Goal: Ask a question

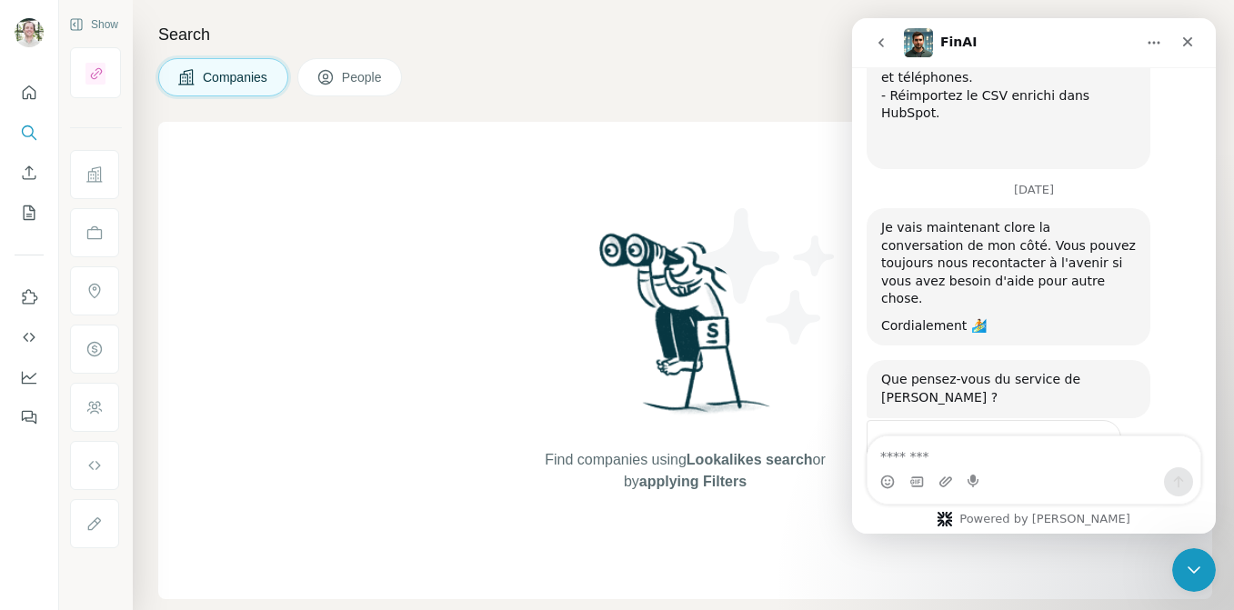
scroll to position [1901, 0]
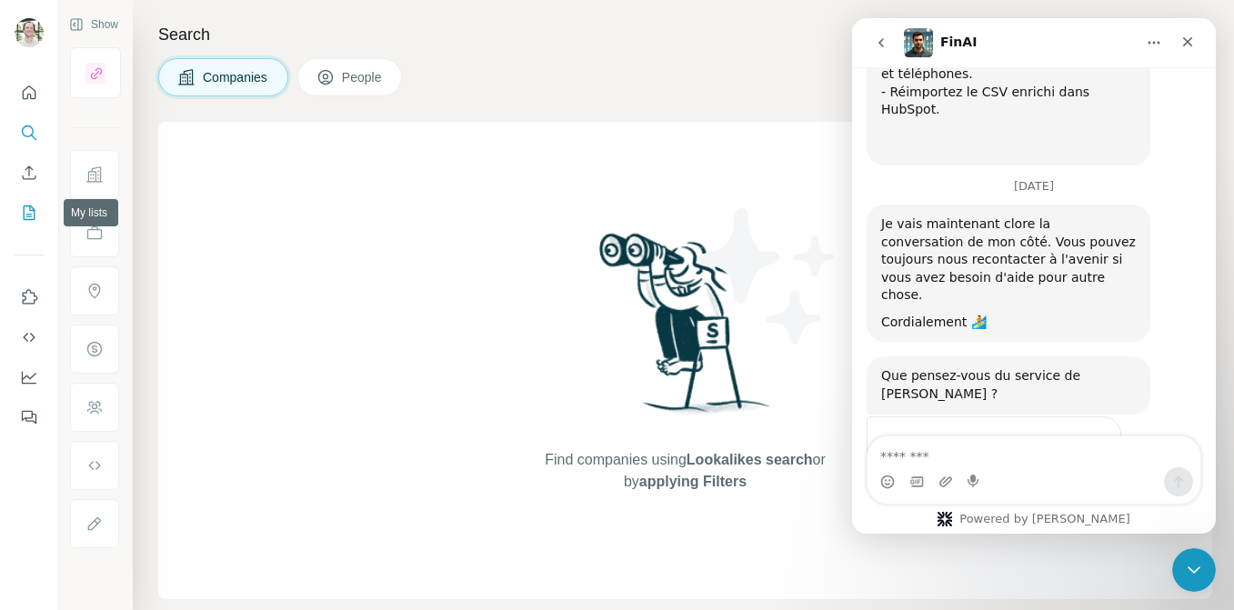
click at [31, 216] on icon "My lists" at bounding box center [30, 212] width 9 height 12
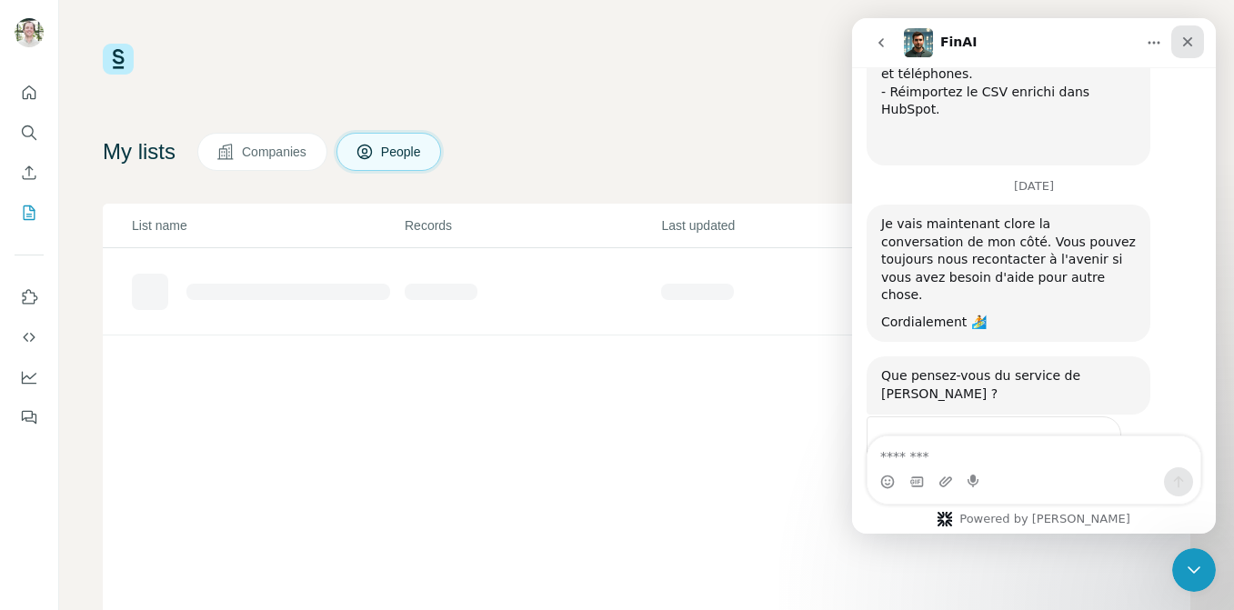
click at [1196, 52] on div "Close" at bounding box center [1187, 41] width 33 height 33
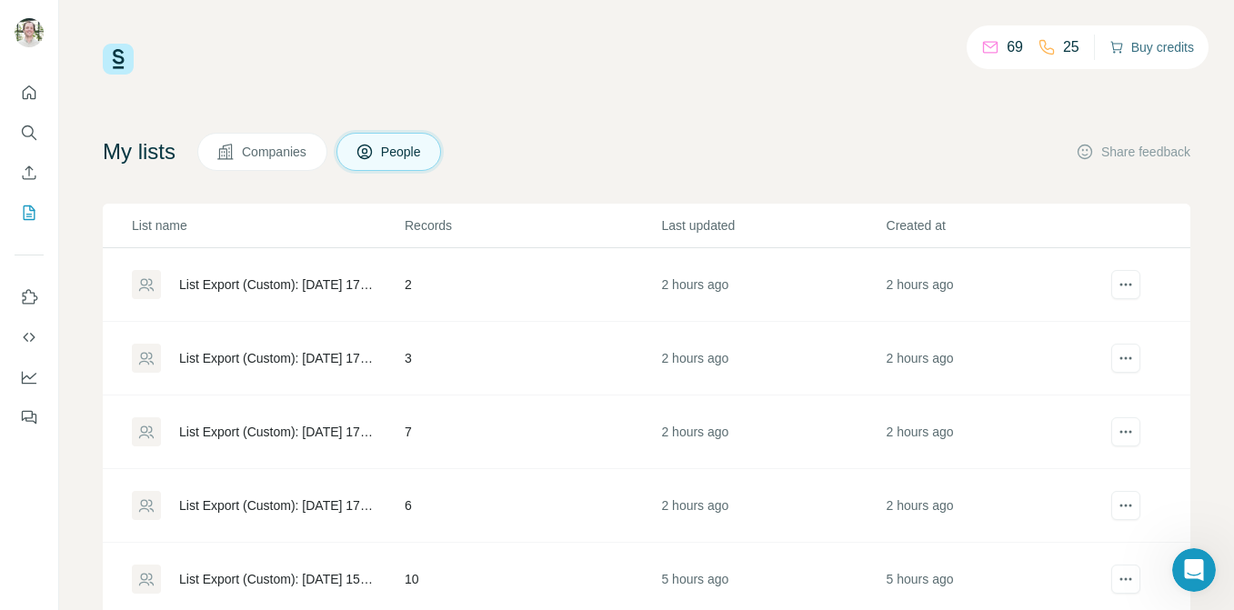
click at [1125, 48] on button "Buy credits" at bounding box center [1151, 47] width 85 height 25
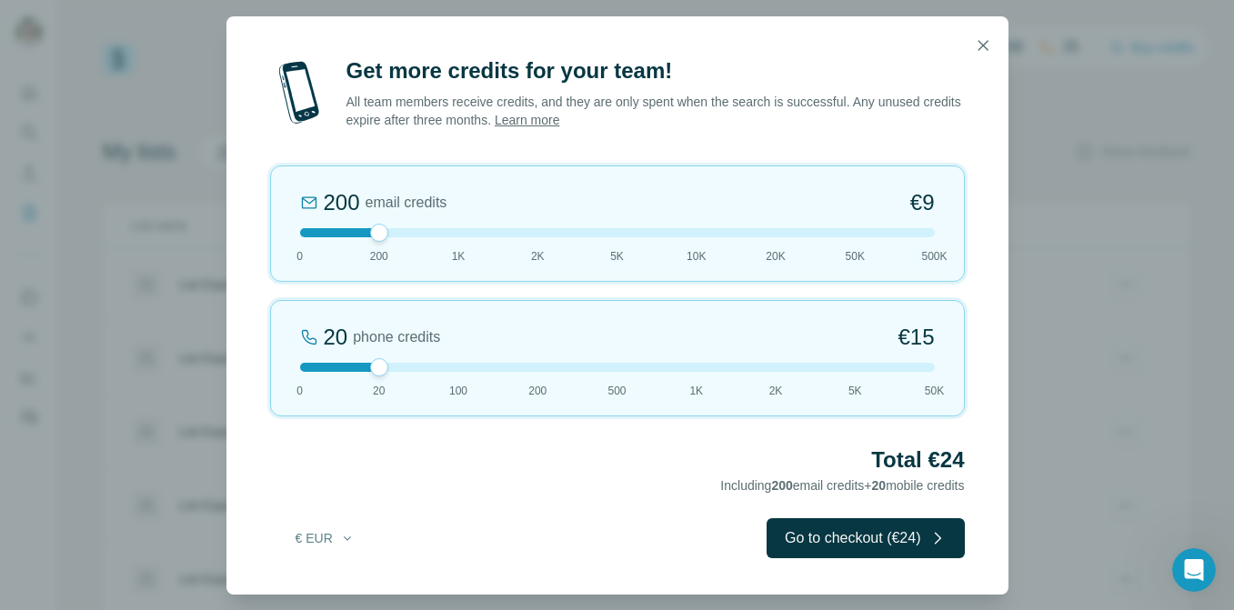
click at [1063, 399] on div "Get more credits for your team! All team members receive credits, and they are …" at bounding box center [617, 305] width 1234 height 610
click at [988, 33] on button "button" at bounding box center [983, 45] width 36 height 36
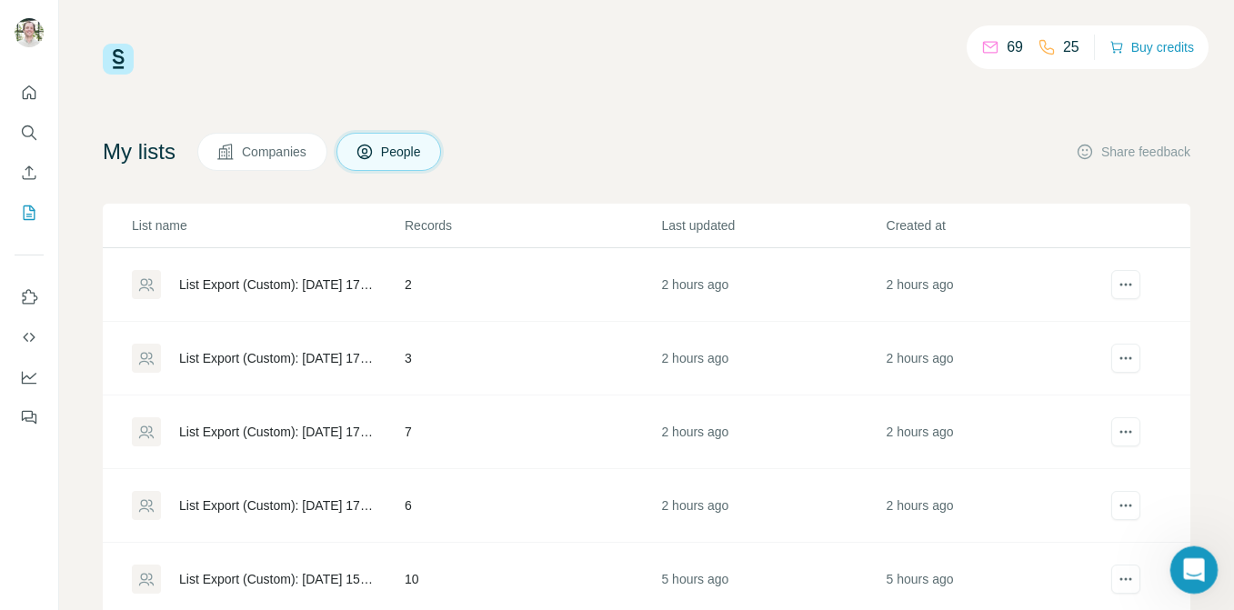
click at [1183, 557] on div "Open Intercom Messenger" at bounding box center [1191, 567] width 60 height 60
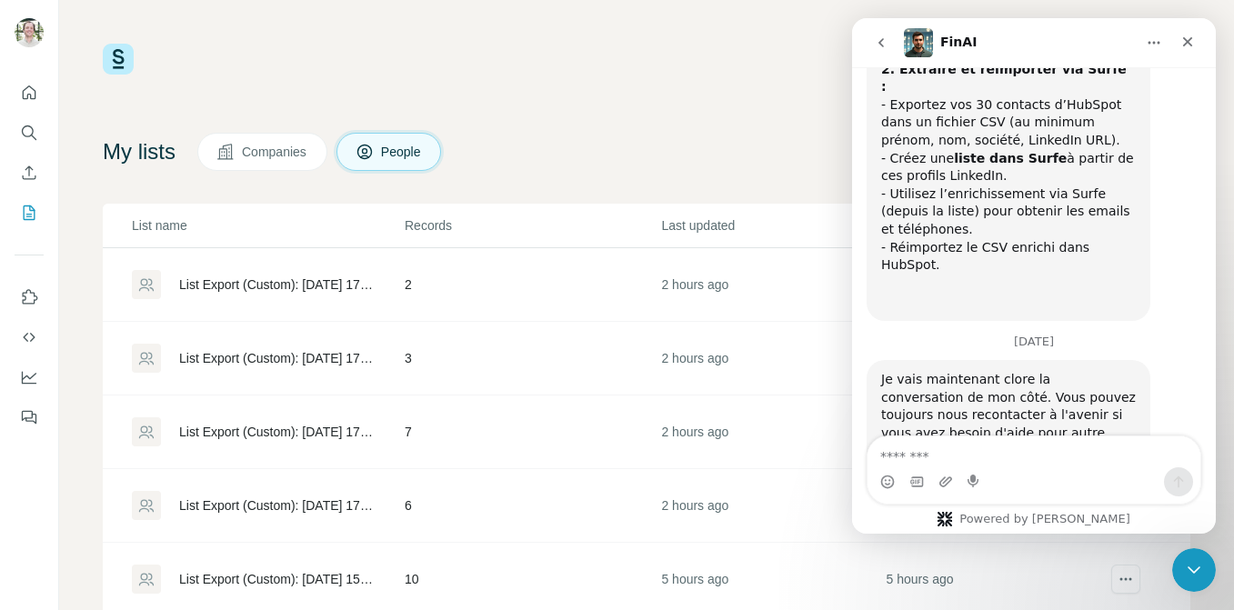
scroll to position [1901, 0]
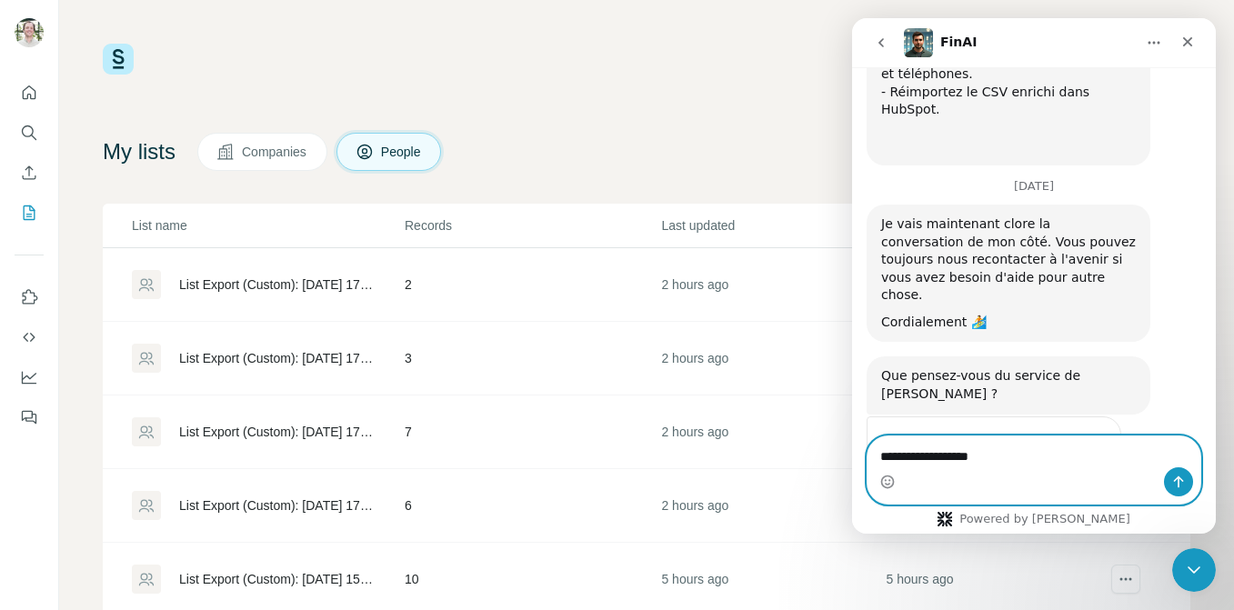
type textarea "**********"
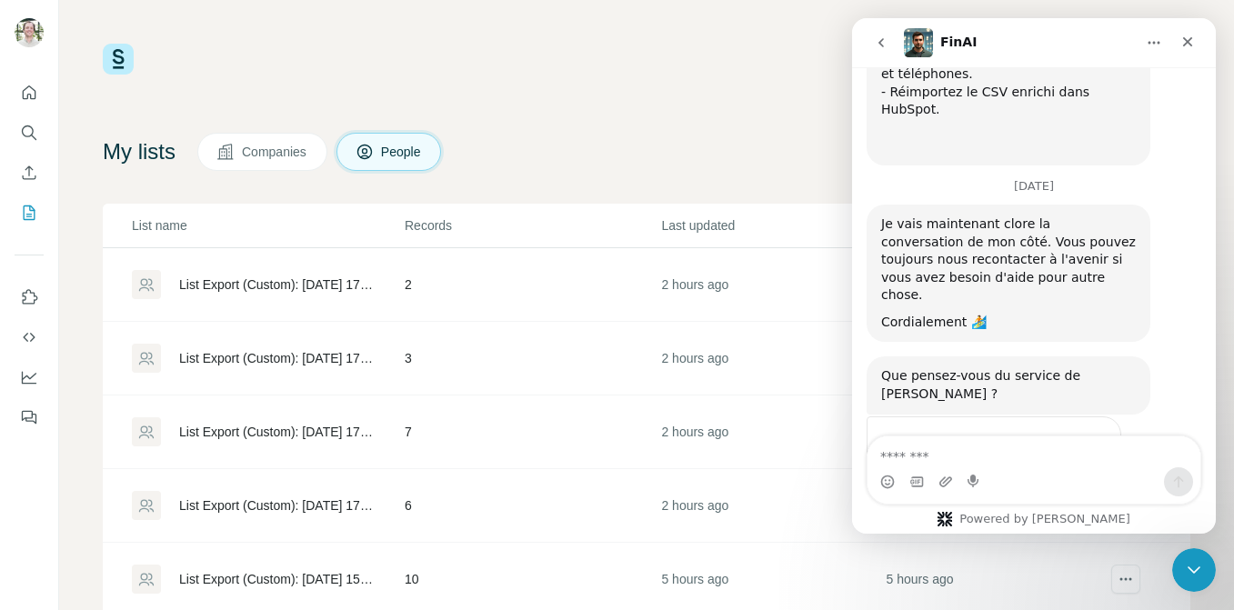
click at [1045, 467] on span "Great" at bounding box center [1036, 483] width 33 height 33
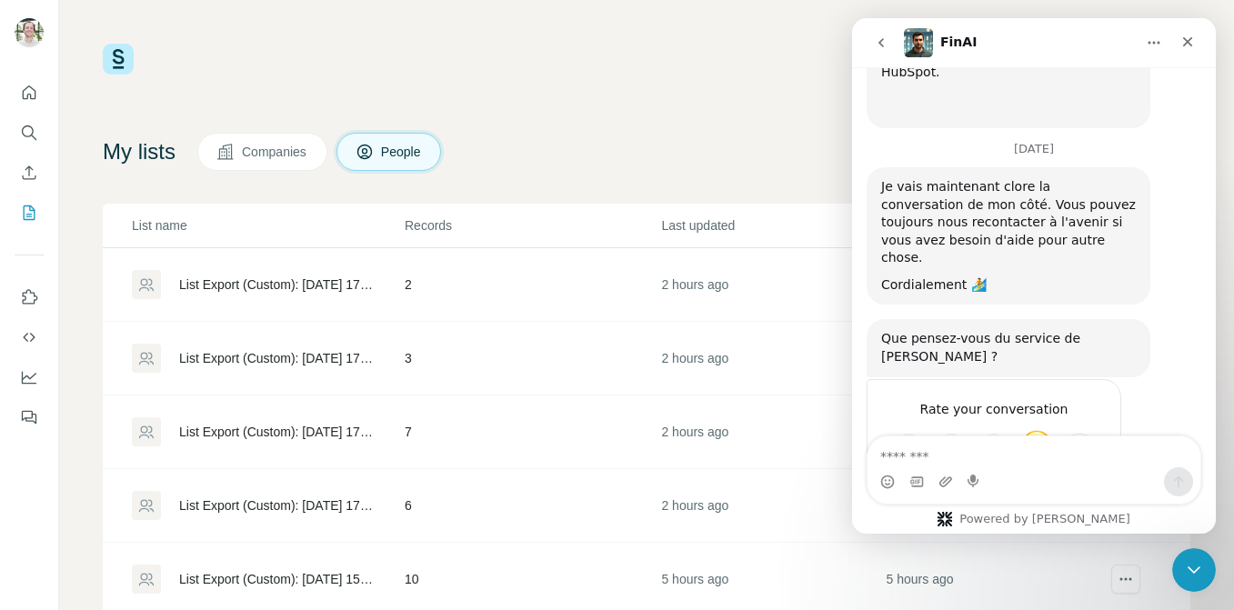
scroll to position [1950, 0]
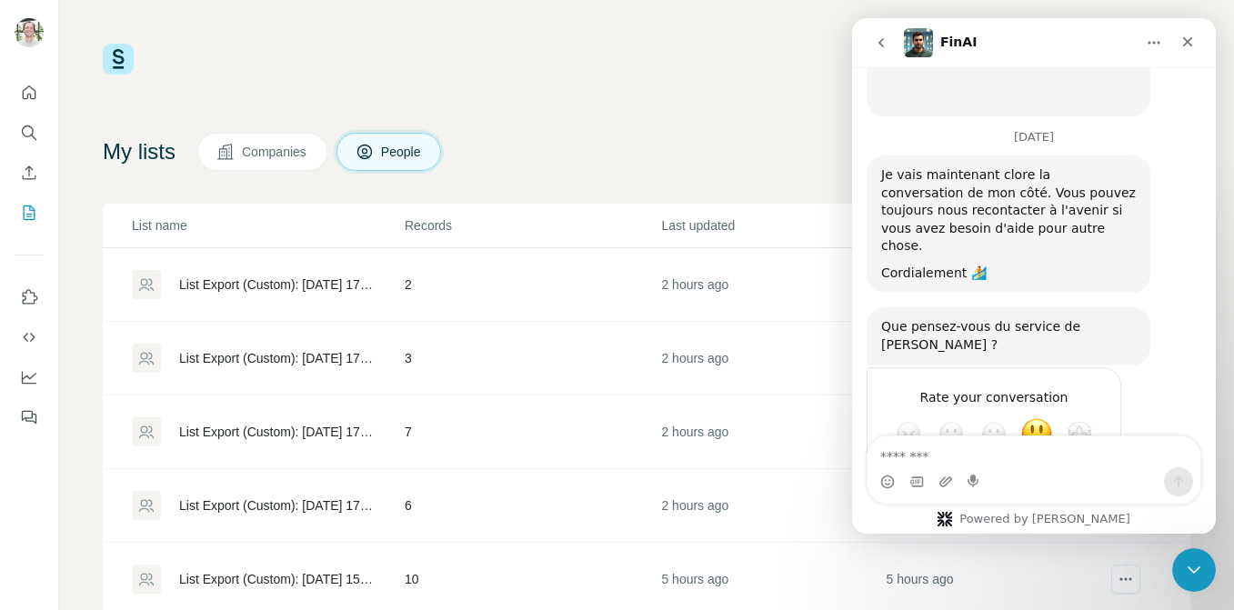
click at [879, 45] on icon "go back" at bounding box center [881, 42] width 15 height 15
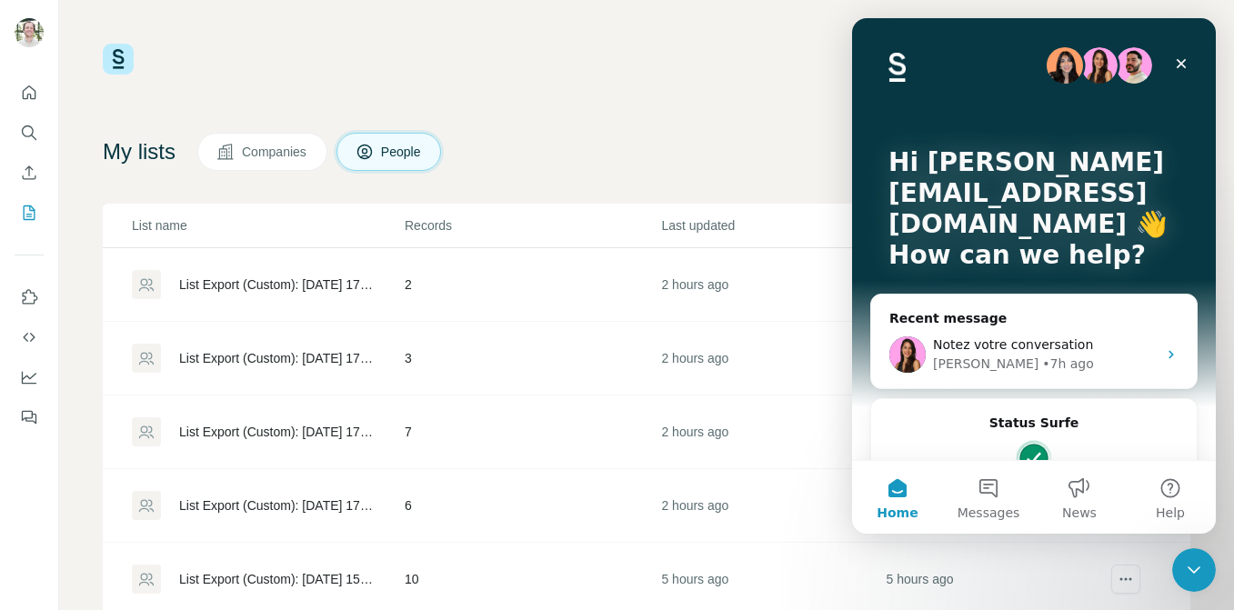
scroll to position [0, 0]
click at [965, 519] on span "Messages" at bounding box center [989, 513] width 63 height 13
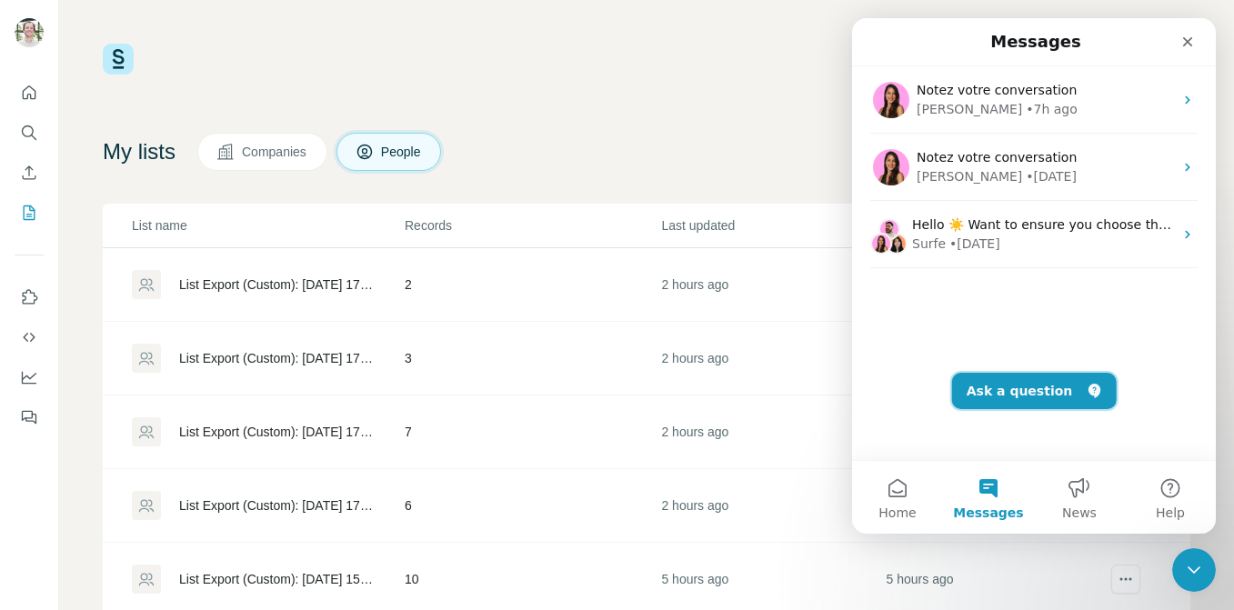
click at [1013, 396] on button "Ask a question" at bounding box center [1034, 391] width 165 height 36
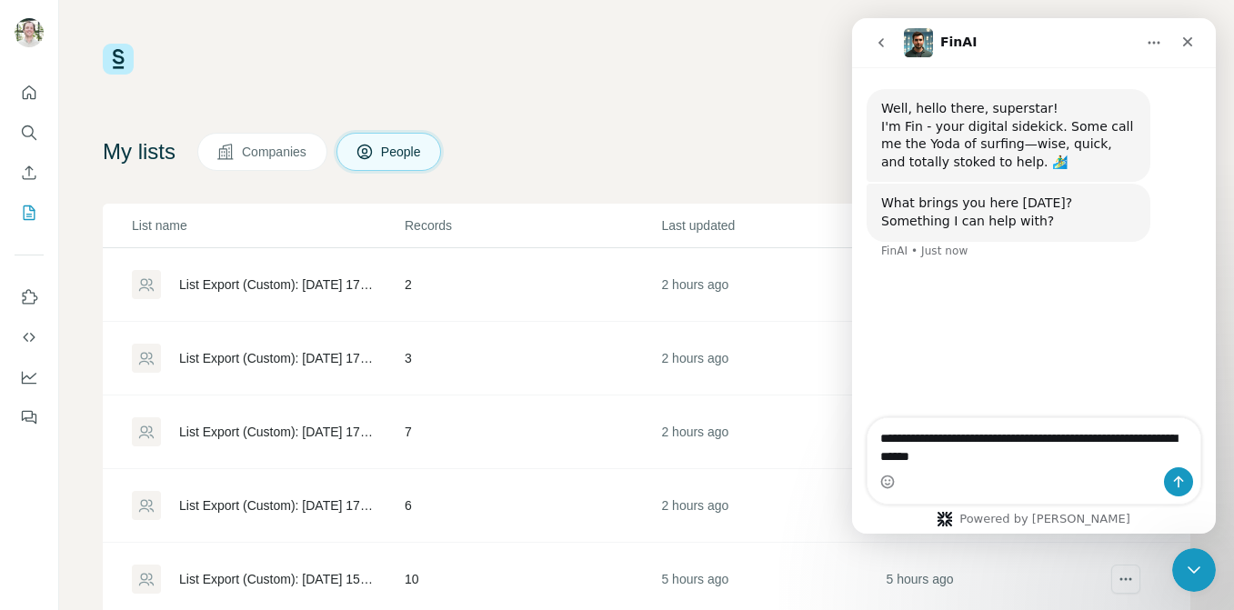
type textarea "**********"
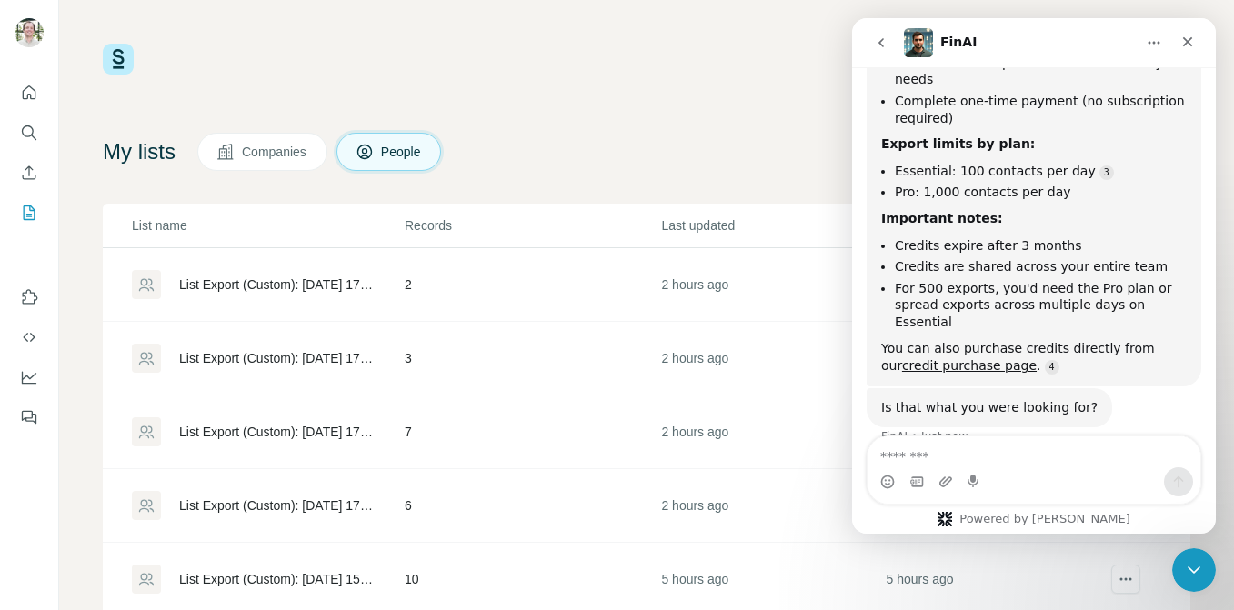
scroll to position [407, 0]
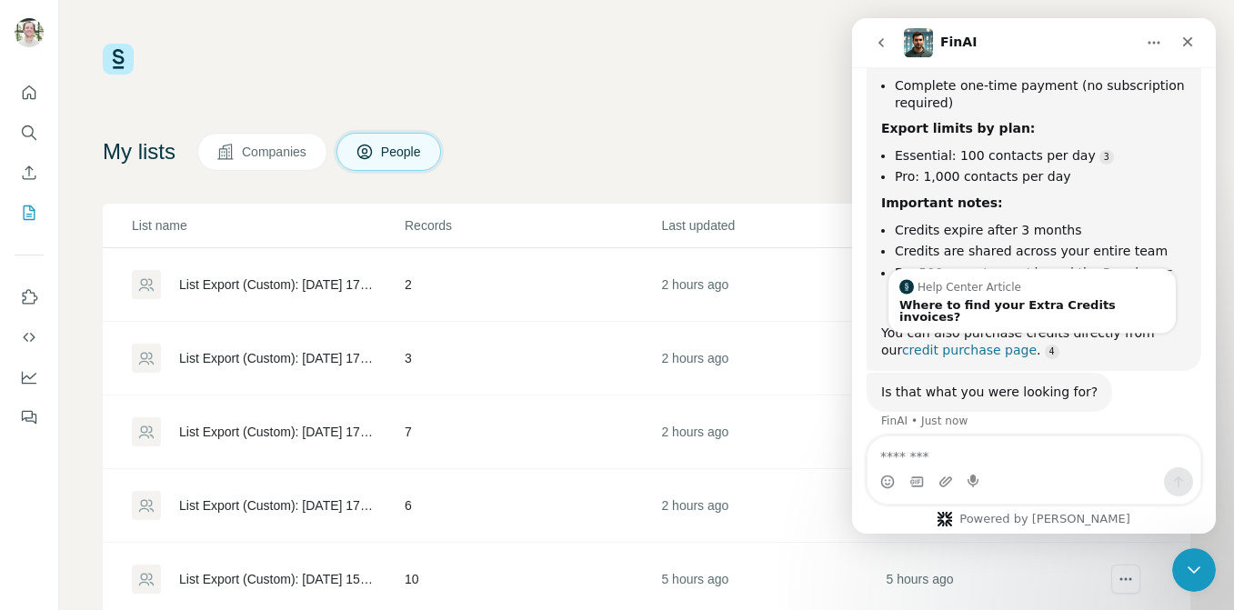
click at [985, 343] on link "credit purchase page" at bounding box center [969, 350] width 135 height 15
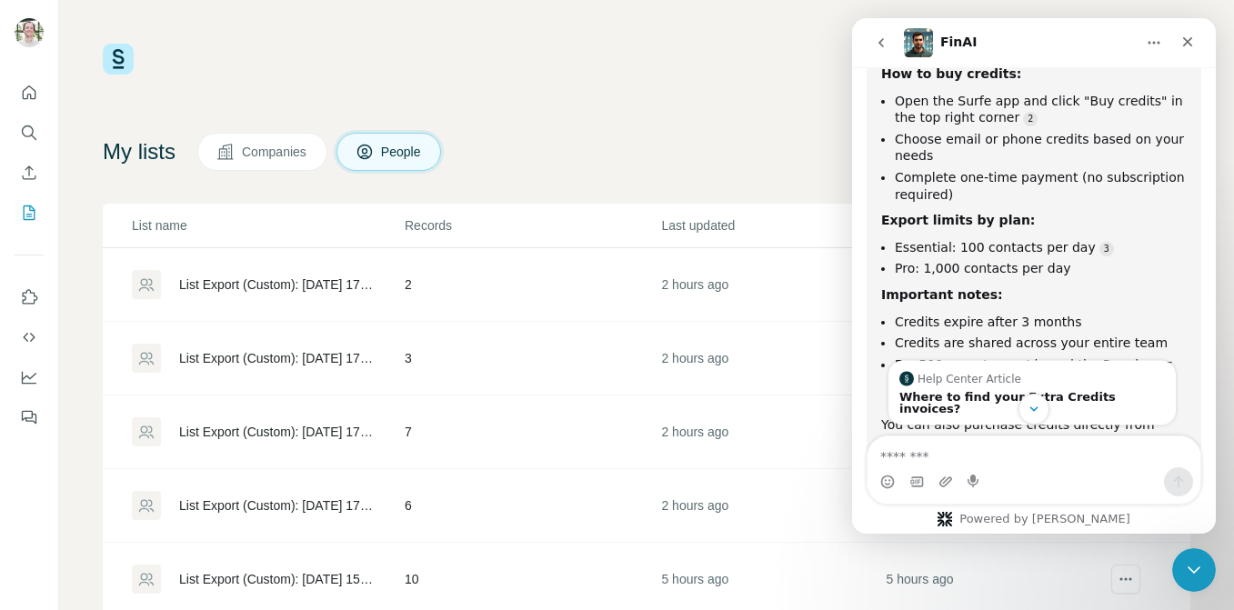
scroll to position [538, 0]
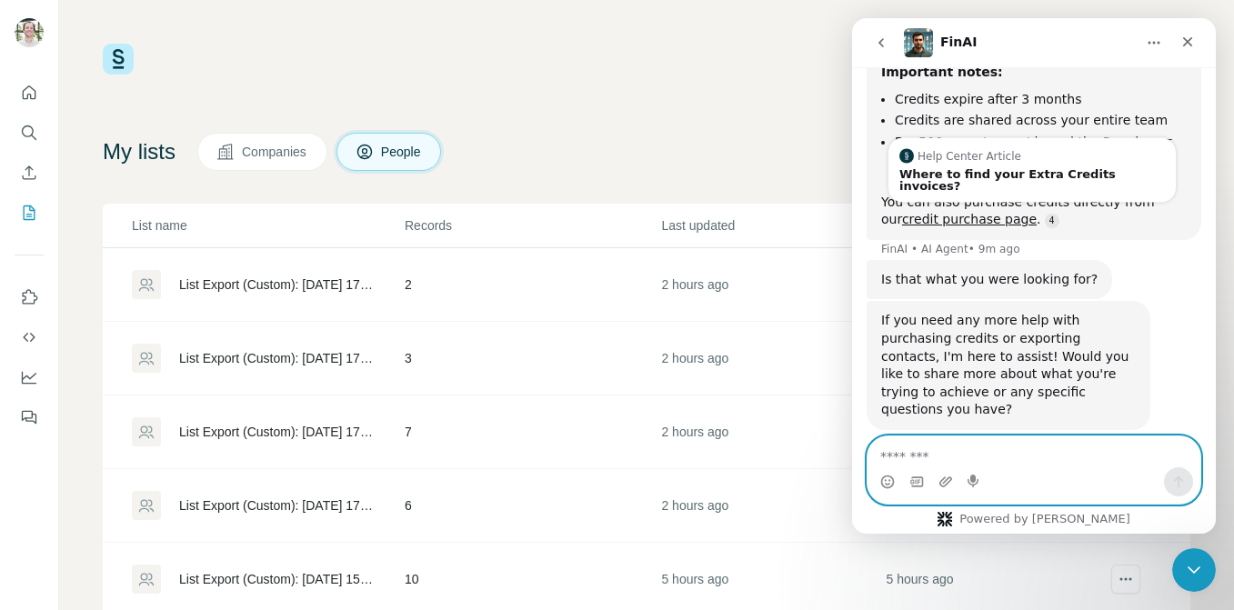
click at [915, 457] on textarea "Message…" at bounding box center [1034, 452] width 333 height 31
type textarea "*********"
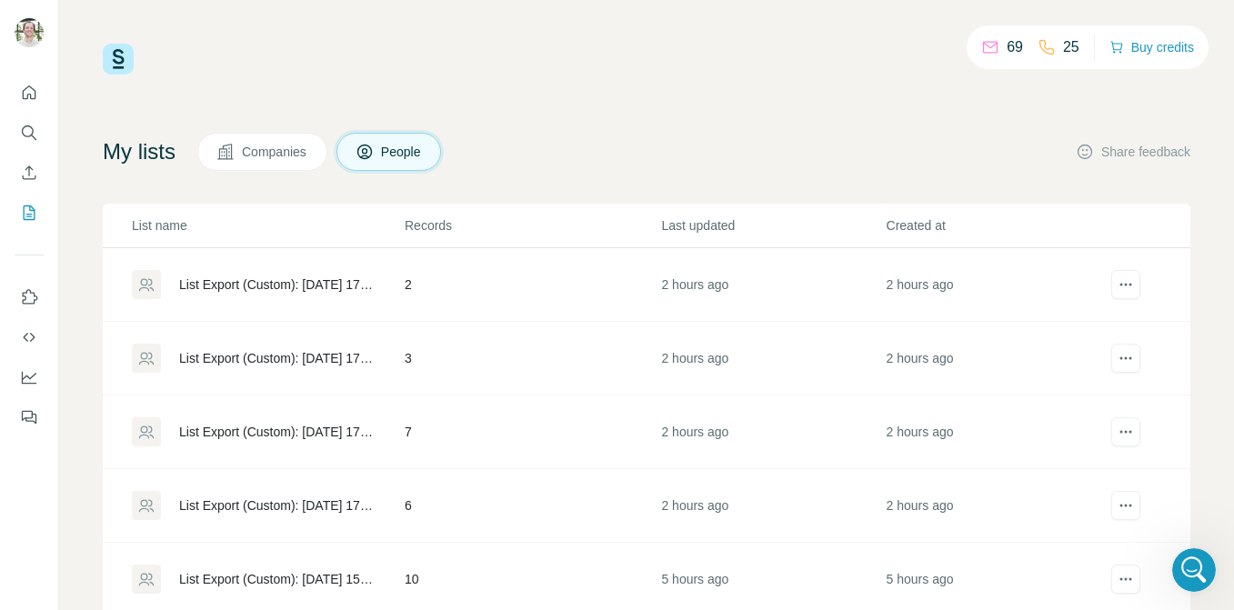
click at [989, 45] on icon at bounding box center [990, 47] width 18 height 18
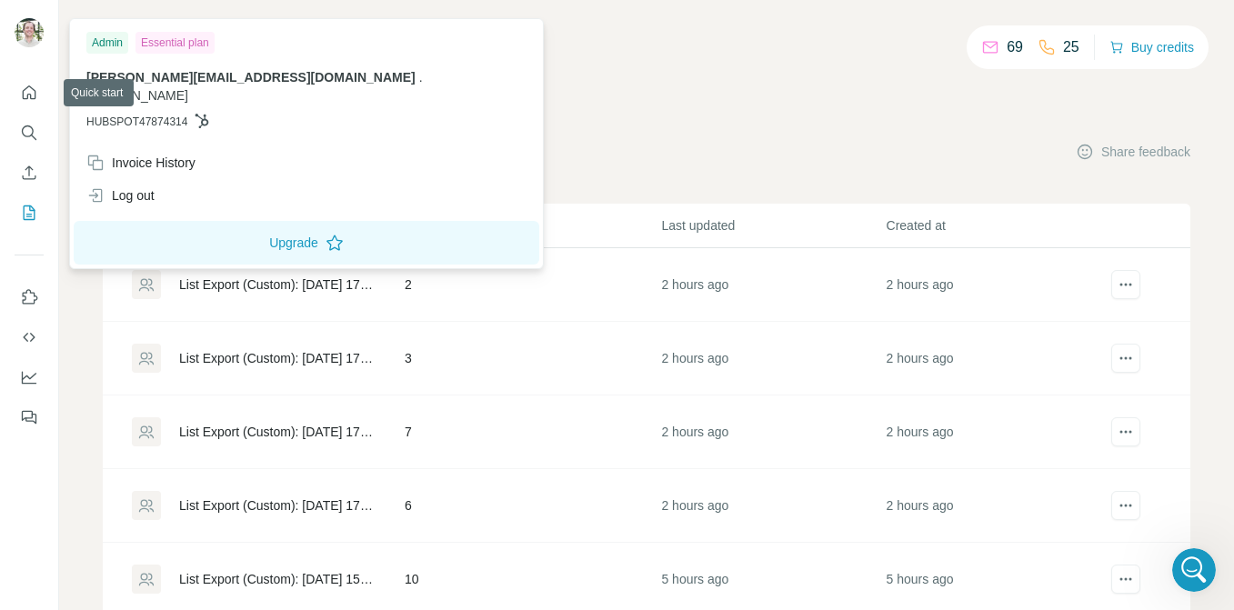
click at [25, 29] on img at bounding box center [29, 32] width 29 height 29
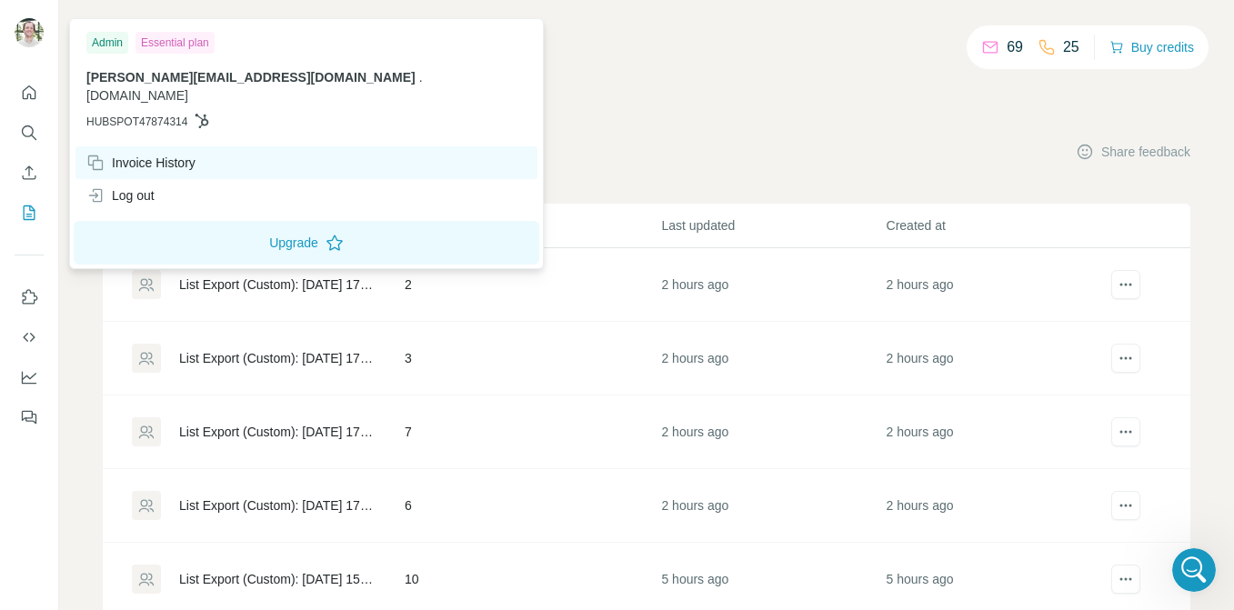
click at [196, 154] on div "Invoice History" at bounding box center [140, 163] width 109 height 18
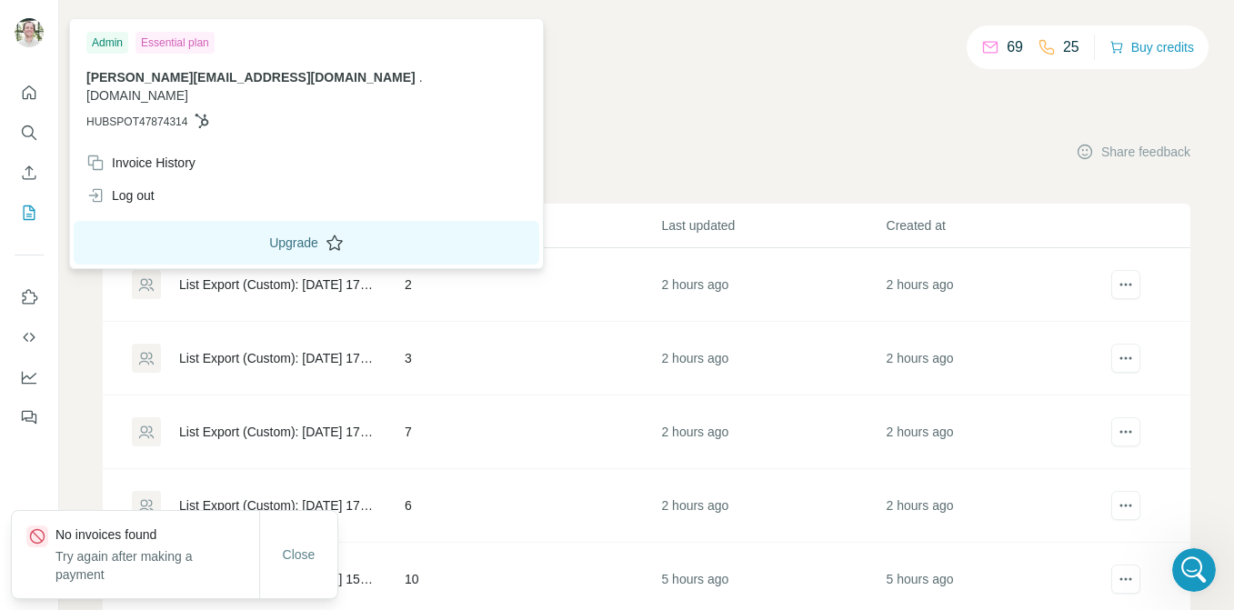
click at [210, 222] on button "Upgrade" at bounding box center [307, 243] width 466 height 44
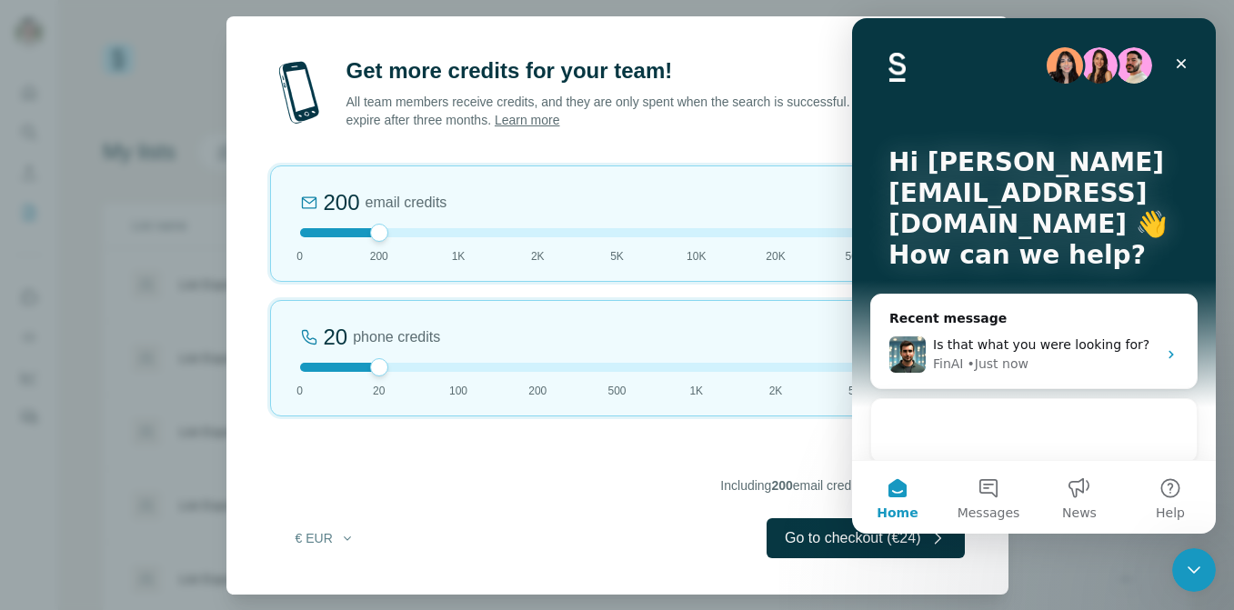
click at [719, 448] on h2 "Total €24" at bounding box center [617, 460] width 695 height 29
click at [1191, 72] on div "Close" at bounding box center [1181, 63] width 33 height 33
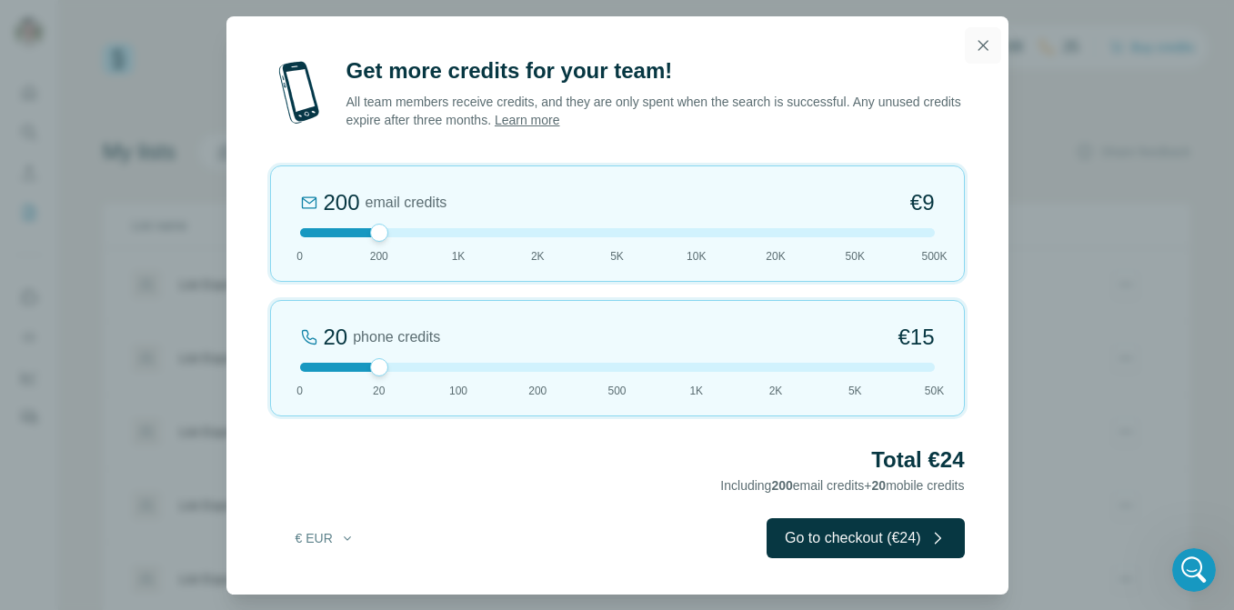
click at [989, 54] on button "button" at bounding box center [983, 45] width 36 height 36
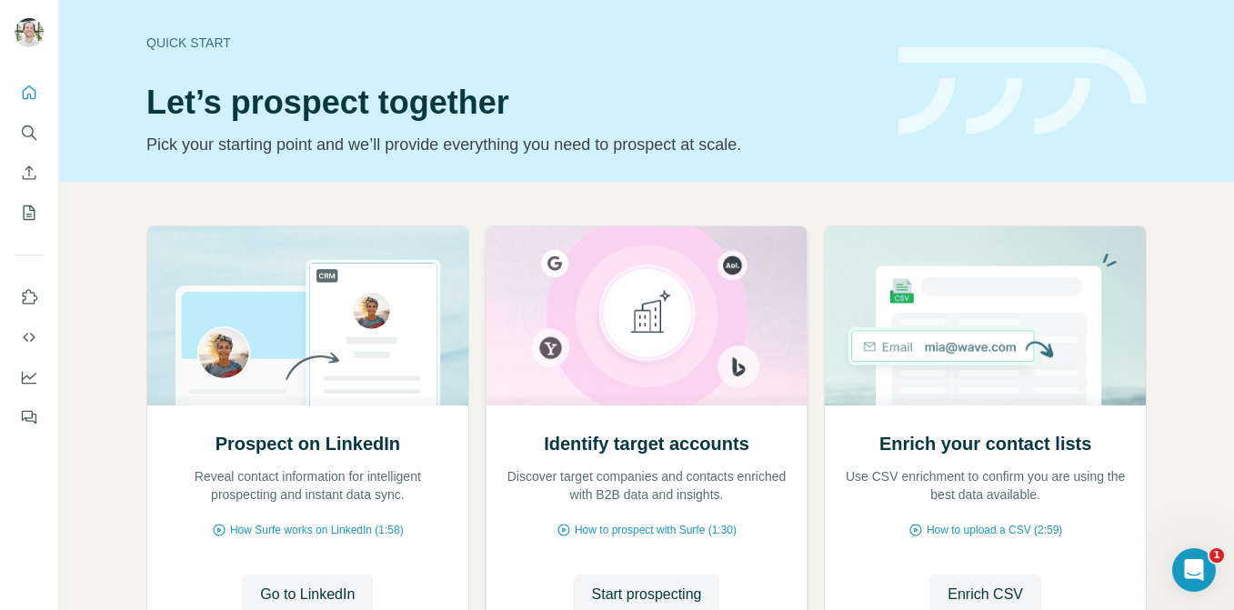
scroll to position [155, 0]
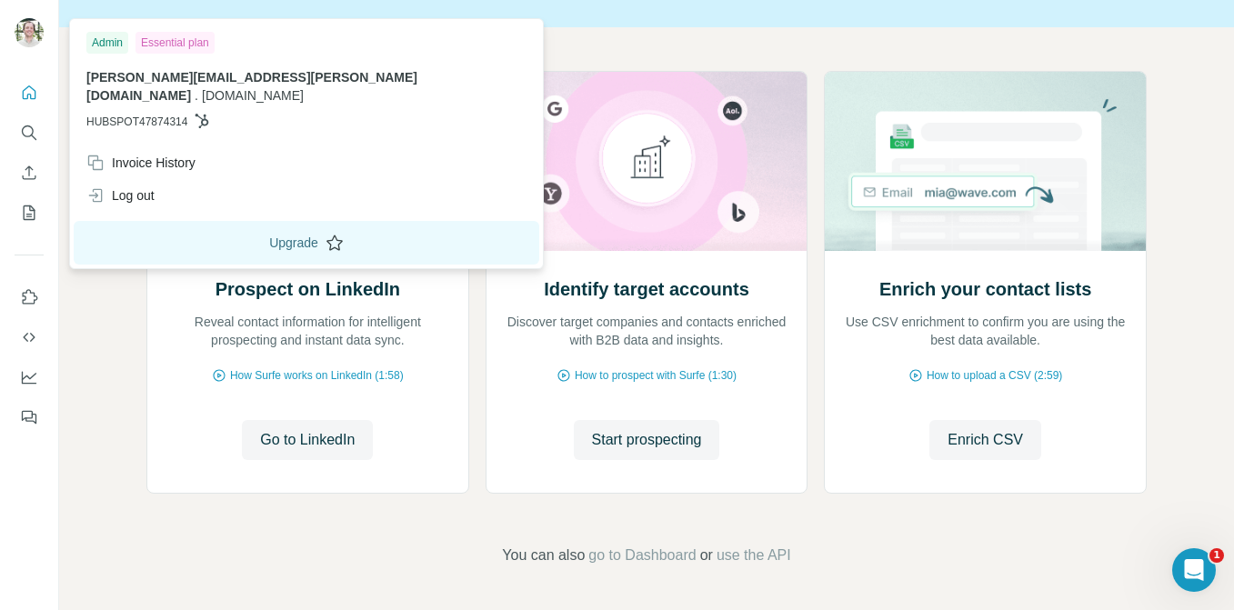
click at [211, 230] on button "Upgrade" at bounding box center [307, 243] width 466 height 44
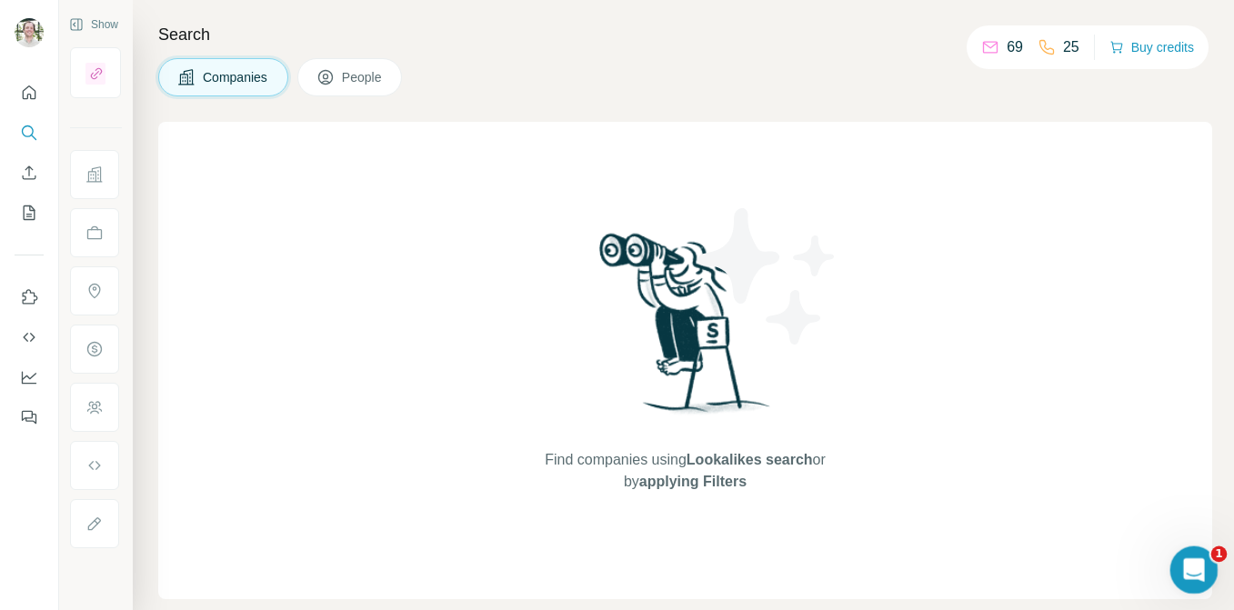
click at [1181, 574] on icon "Open Intercom Messenger" at bounding box center [1192, 568] width 30 height 30
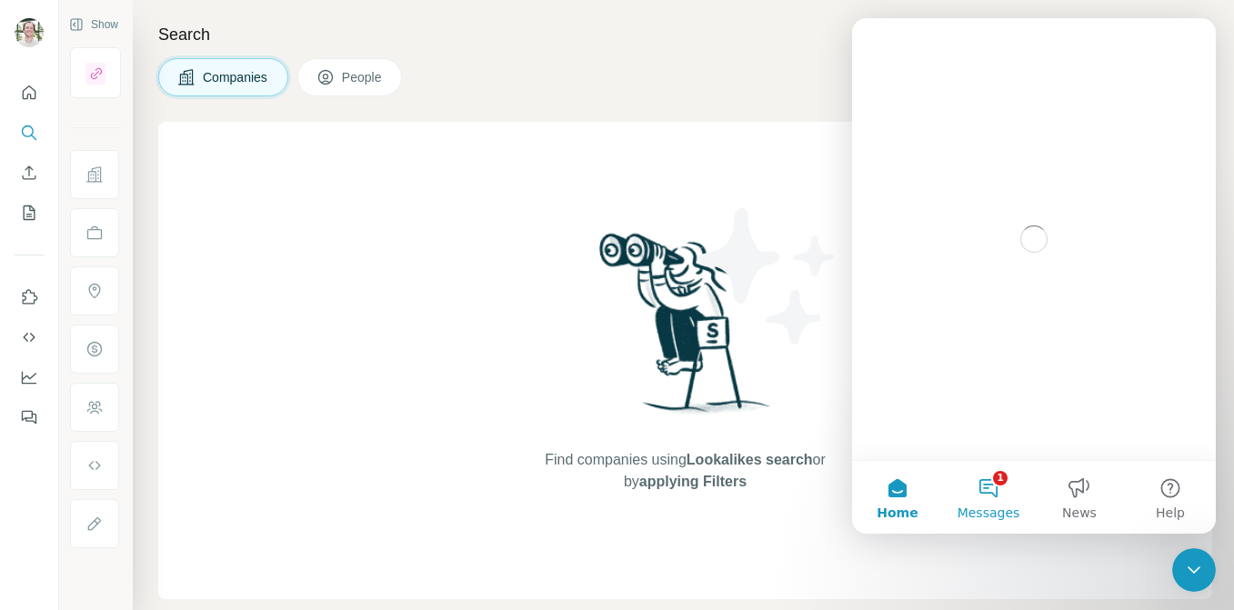
click at [958, 476] on button "1 Messages" at bounding box center [988, 497] width 91 height 73
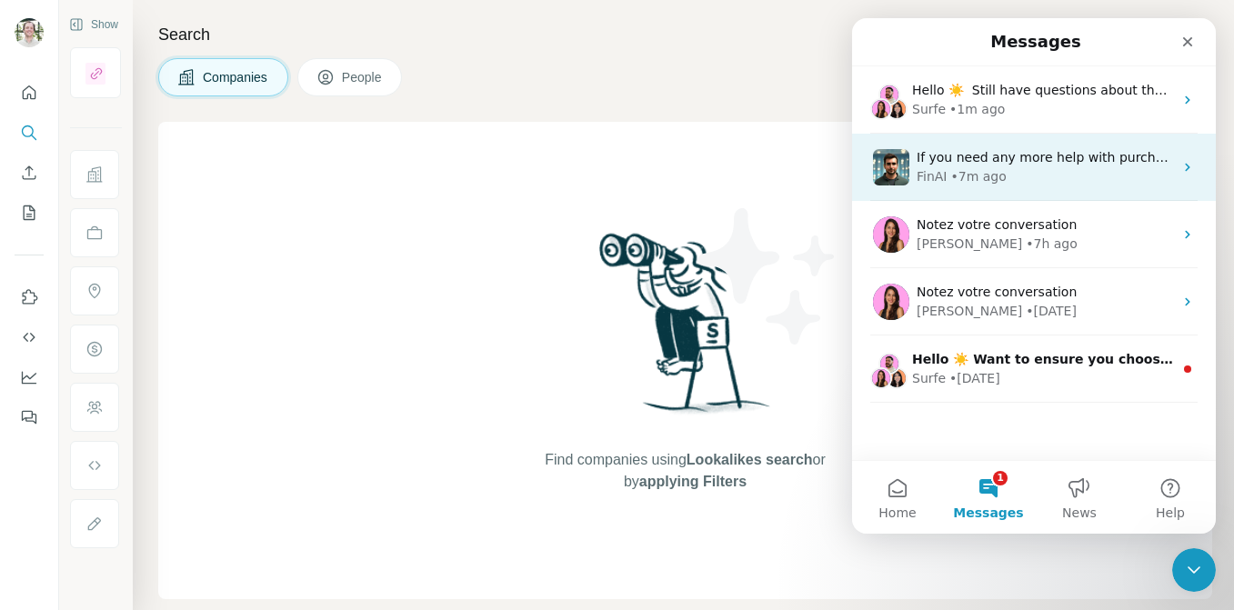
click at [1022, 174] on div "FinAI • 7m ago" at bounding box center [1045, 176] width 256 height 19
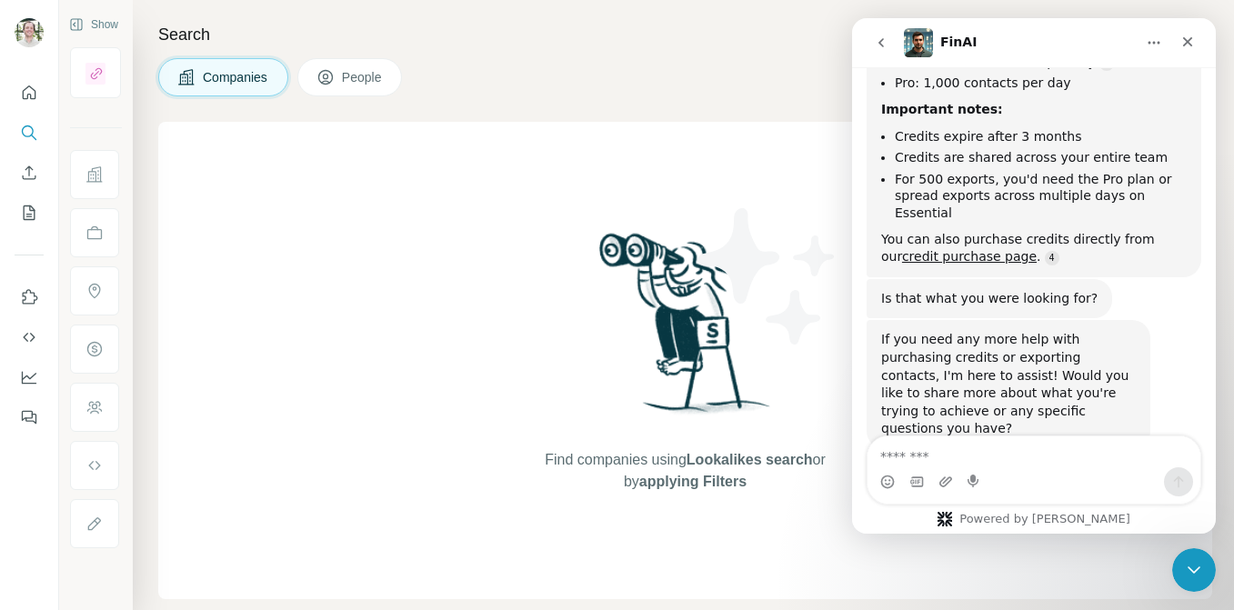
scroll to position [520, 0]
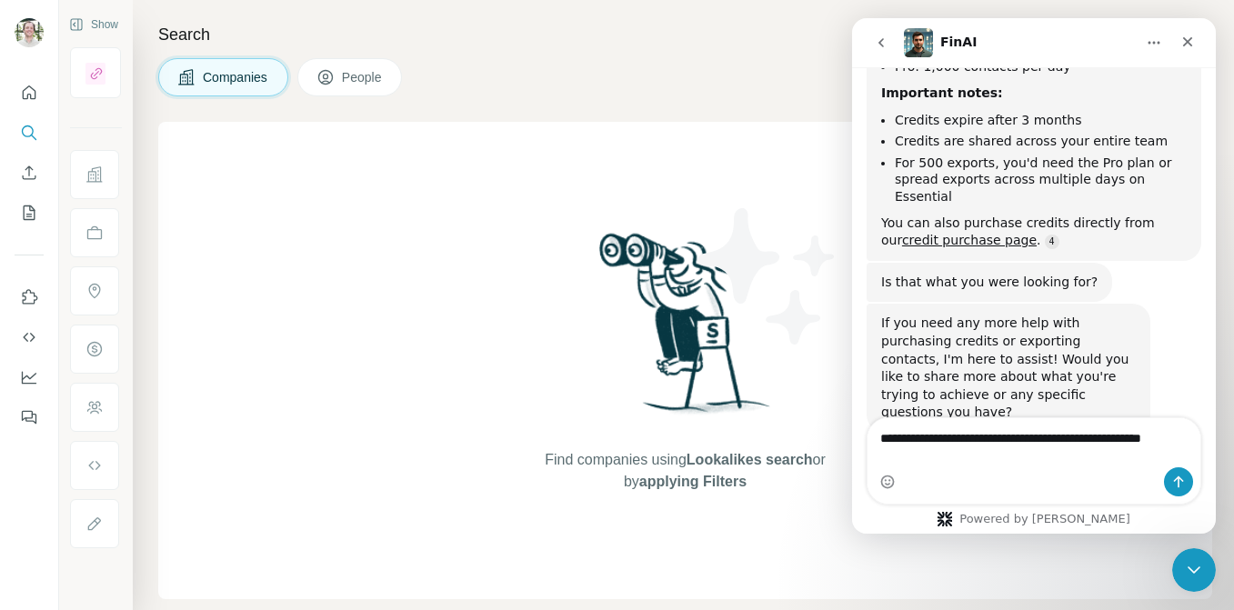
type textarea "**********"
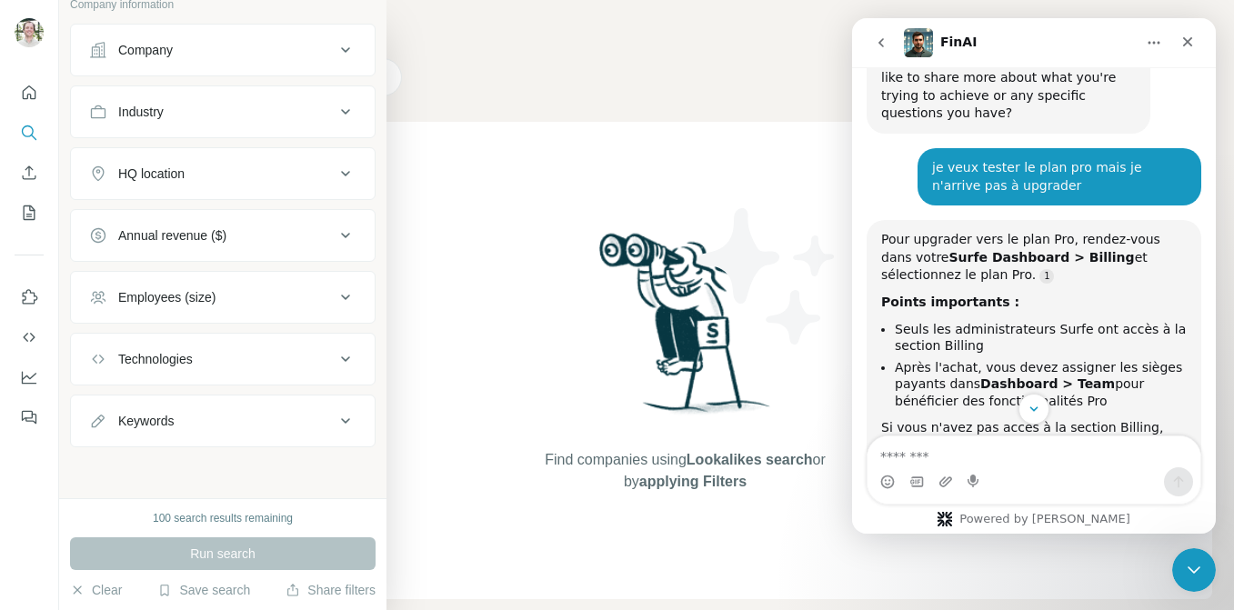
scroll to position [0, 0]
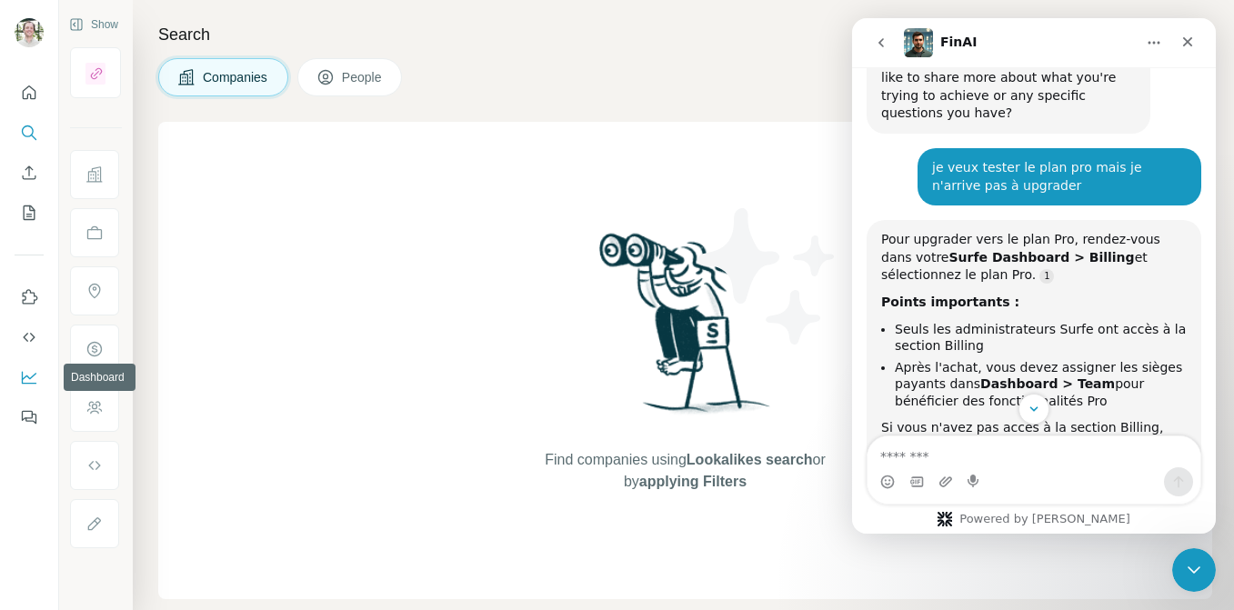
click at [28, 381] on icon "Dashboard" at bounding box center [29, 377] width 18 height 18
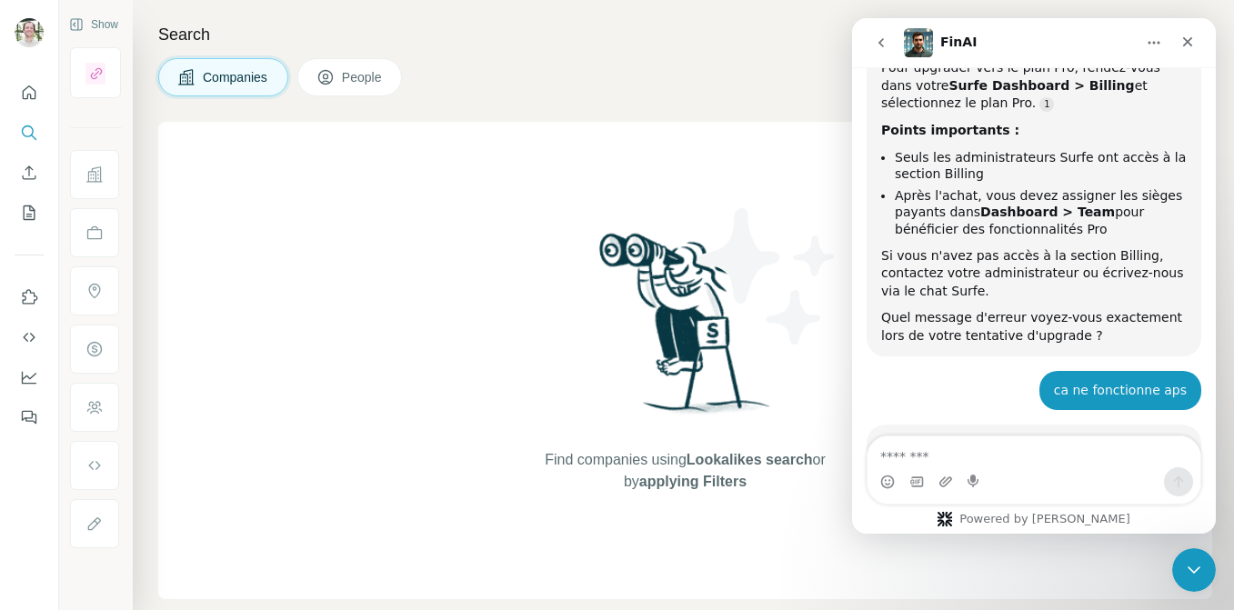
scroll to position [1057, 0]
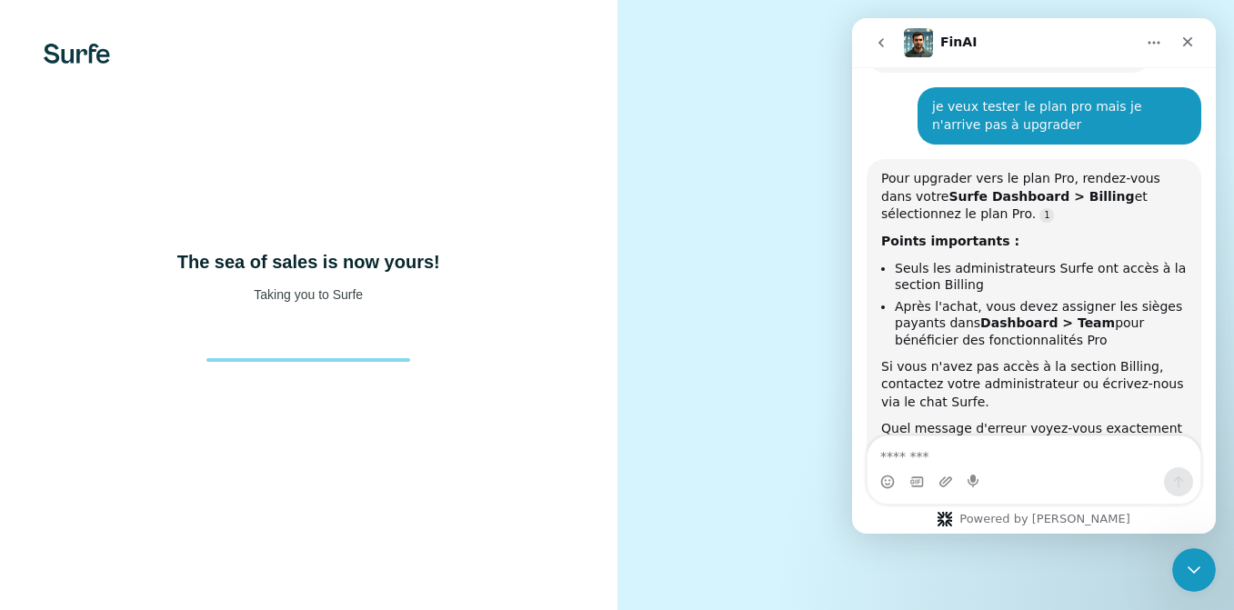
scroll to position [914, 0]
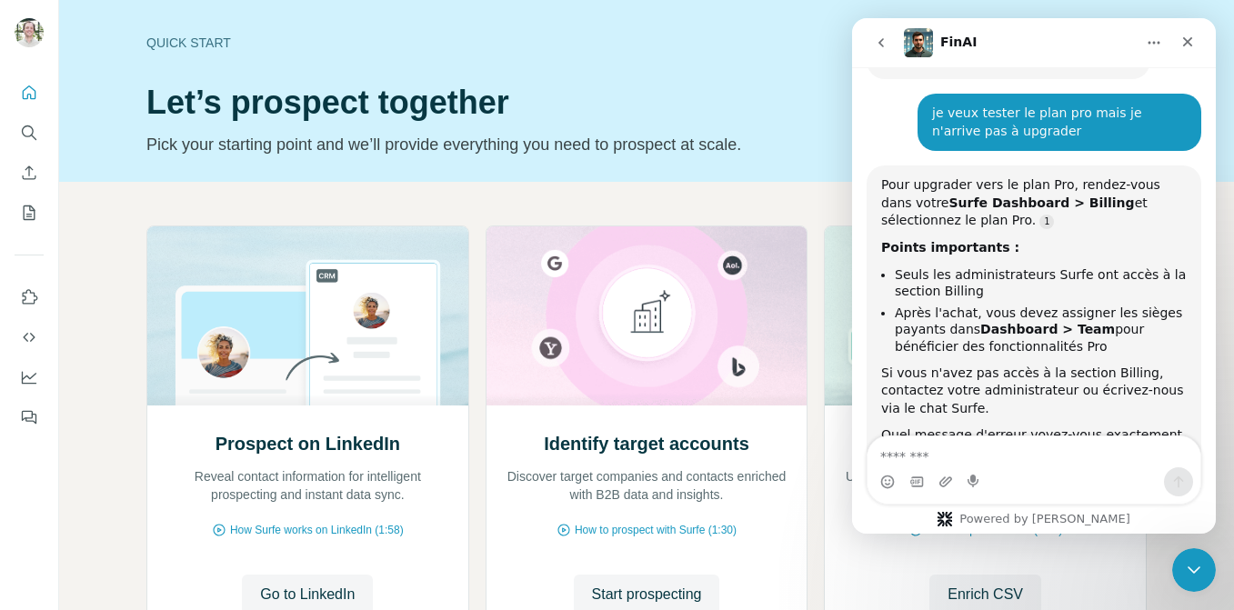
scroll to position [914, 0]
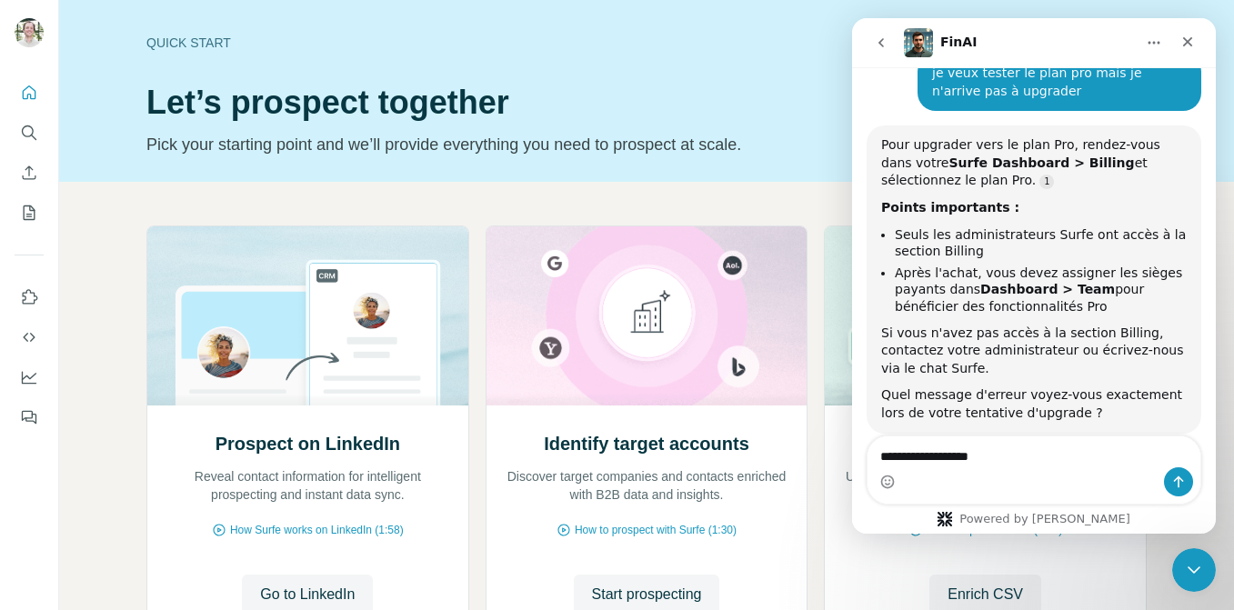
type textarea "**********"
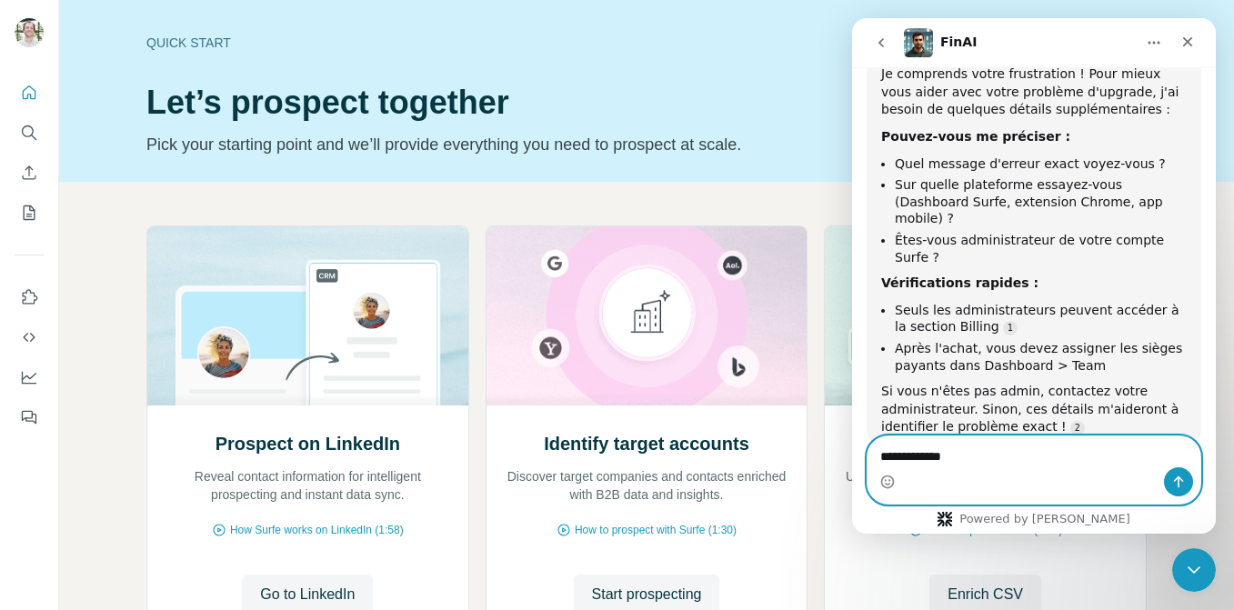
scroll to position [155, 0]
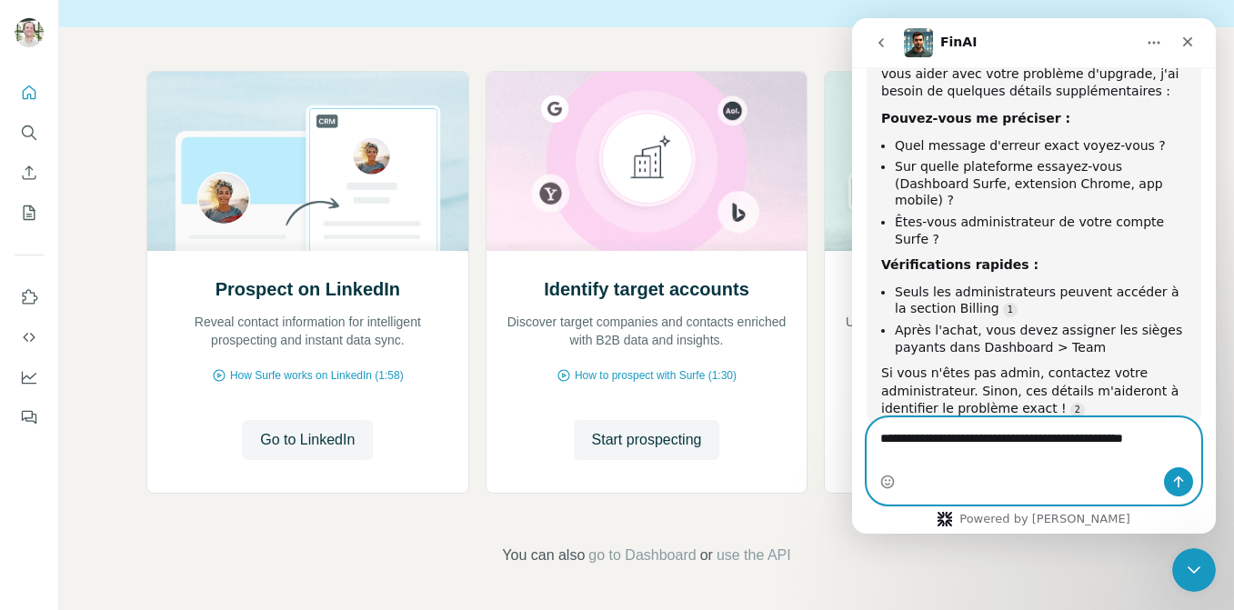
type textarea "**********"
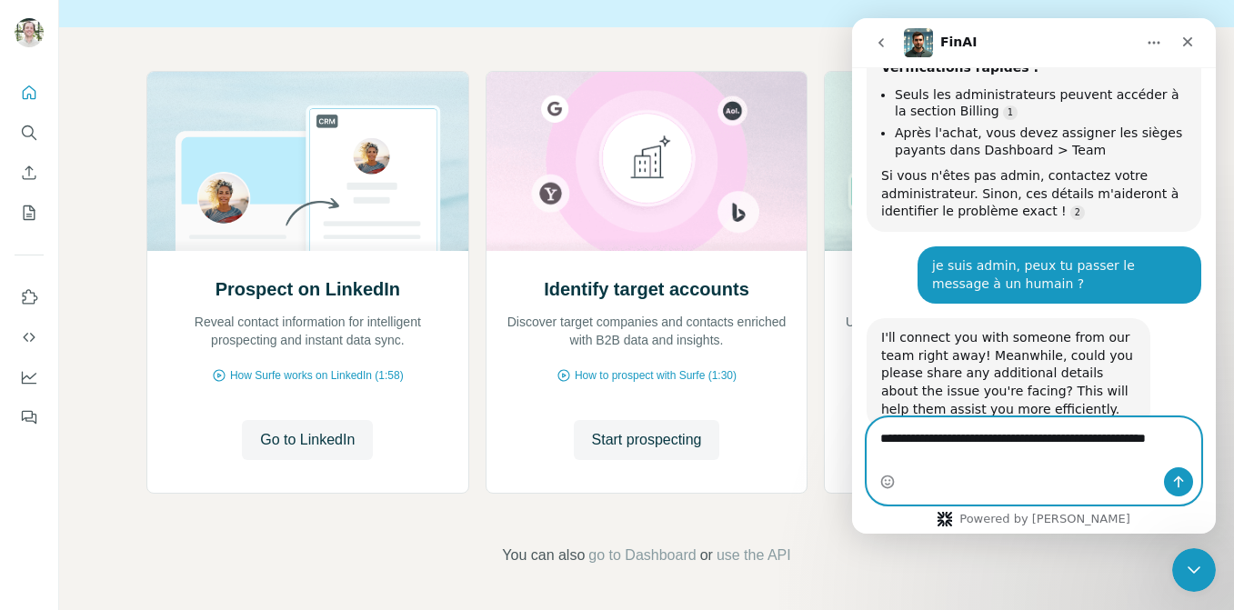
scroll to position [1574, 0]
type textarea "**********"
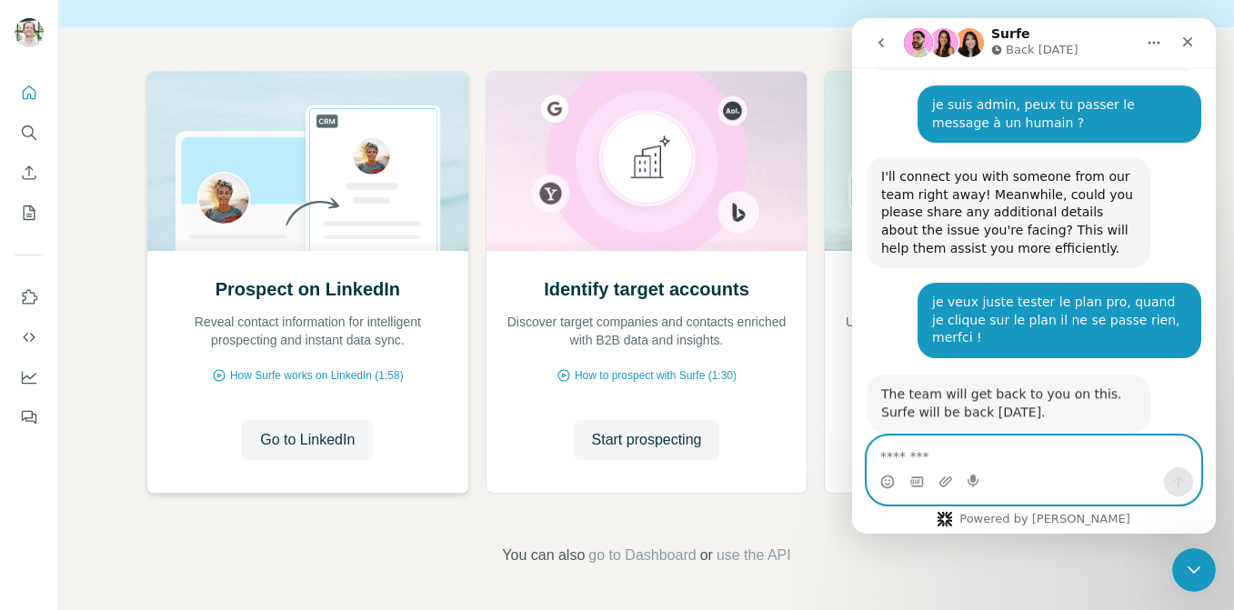
scroll to position [1769, 0]
